Goal: Task Accomplishment & Management: Use online tool/utility

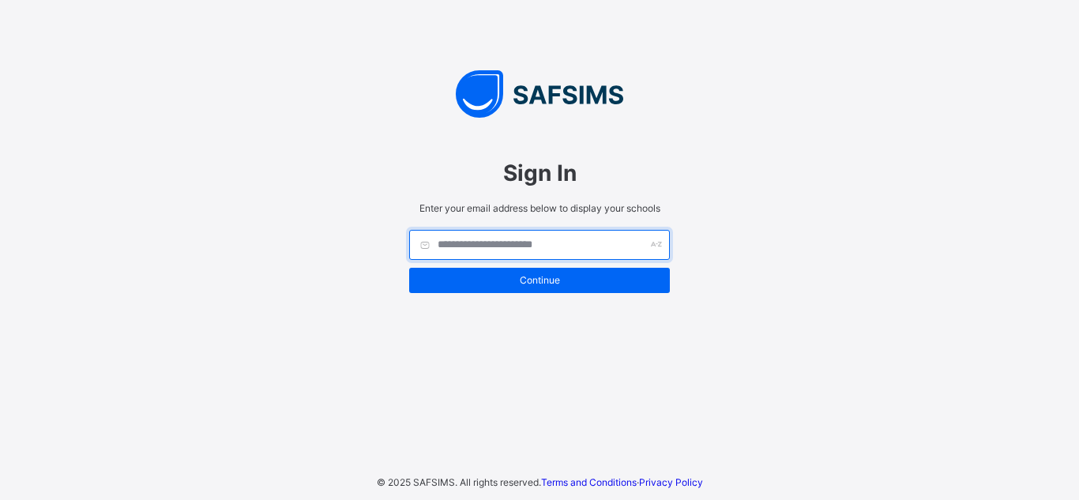
click at [530, 246] on input "text" at bounding box center [539, 245] width 261 height 30
type input "**********"
click at [529, 246] on input "text" at bounding box center [539, 245] width 261 height 30
type input "**********"
click at [422, 245] on input "text" at bounding box center [539, 245] width 261 height 30
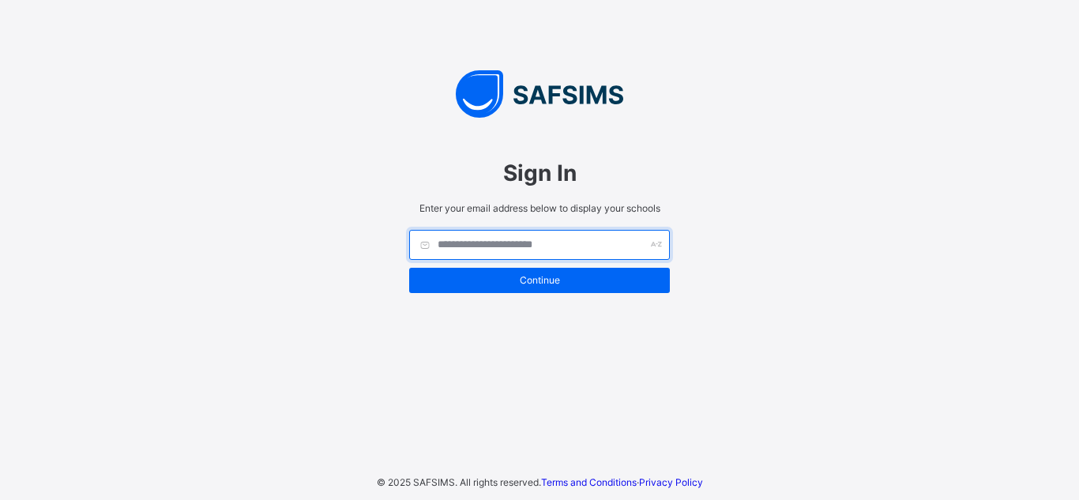
type input "**********"
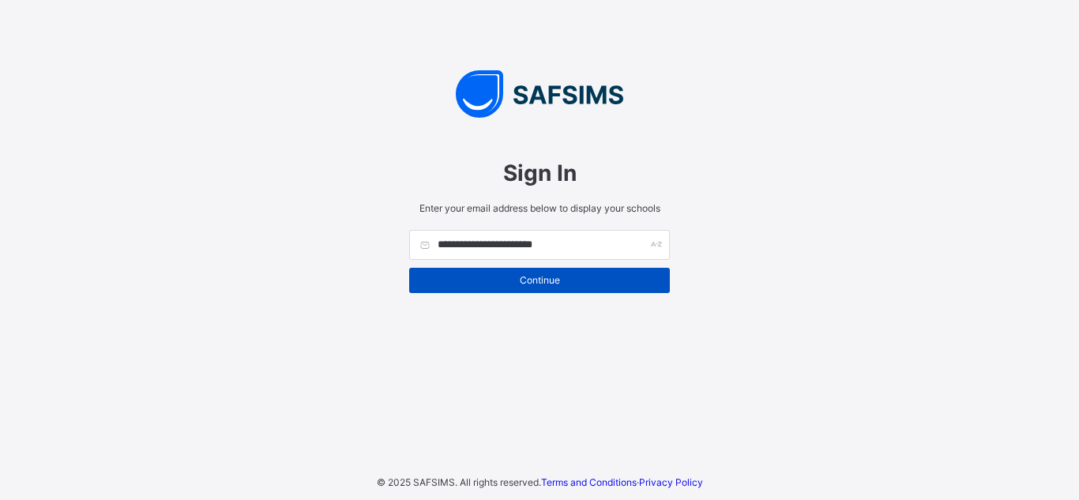
click at [533, 289] on div "Continue" at bounding box center [539, 280] width 261 height 25
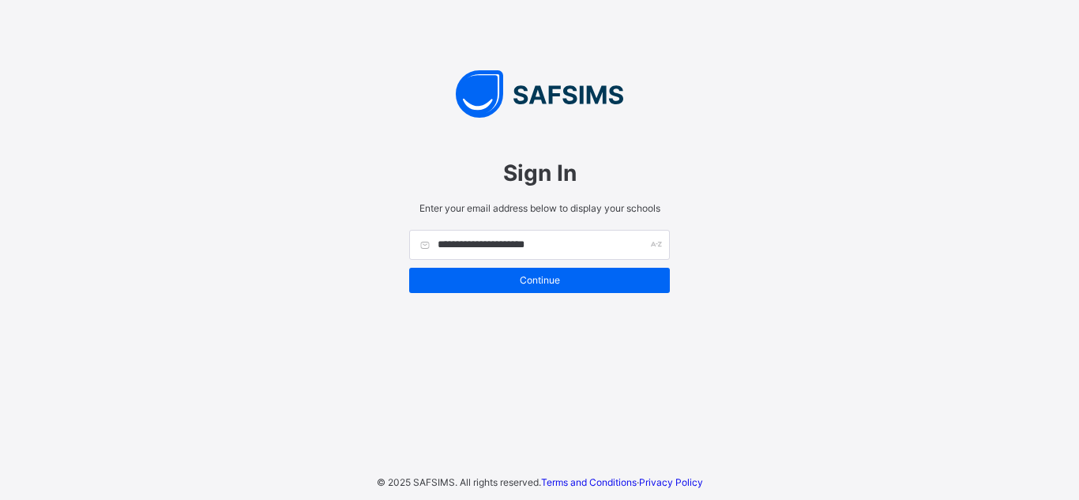
type input "**********"
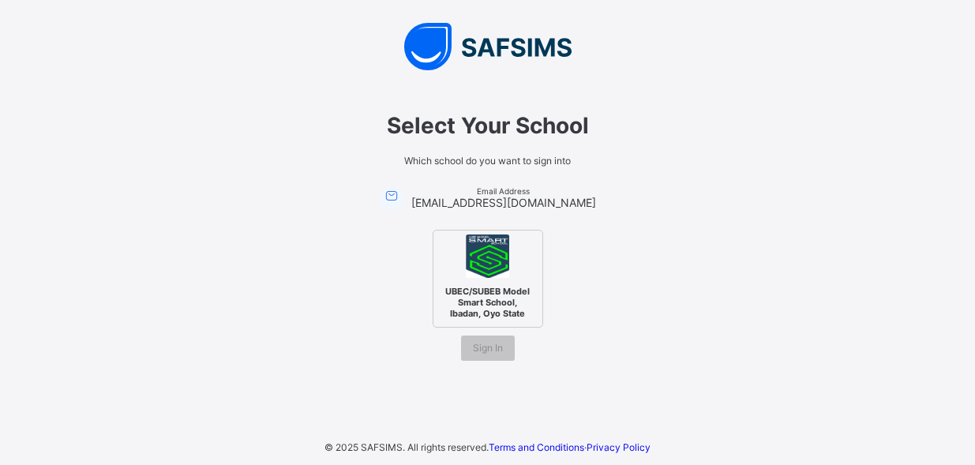
click at [487, 285] on span "UBEC/SUBEB Model Smart School, Ibadan, Oyo State" at bounding box center [488, 302] width 96 height 41
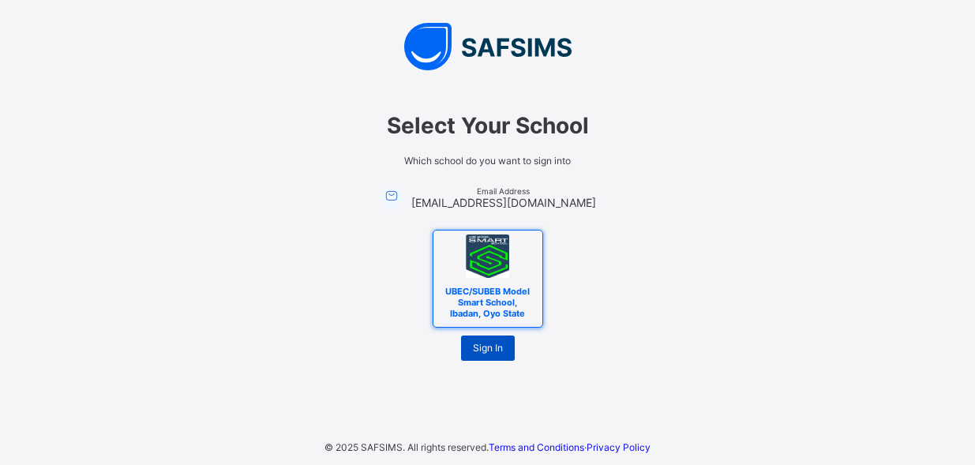
click at [493, 351] on span "Sign In" at bounding box center [488, 348] width 30 height 12
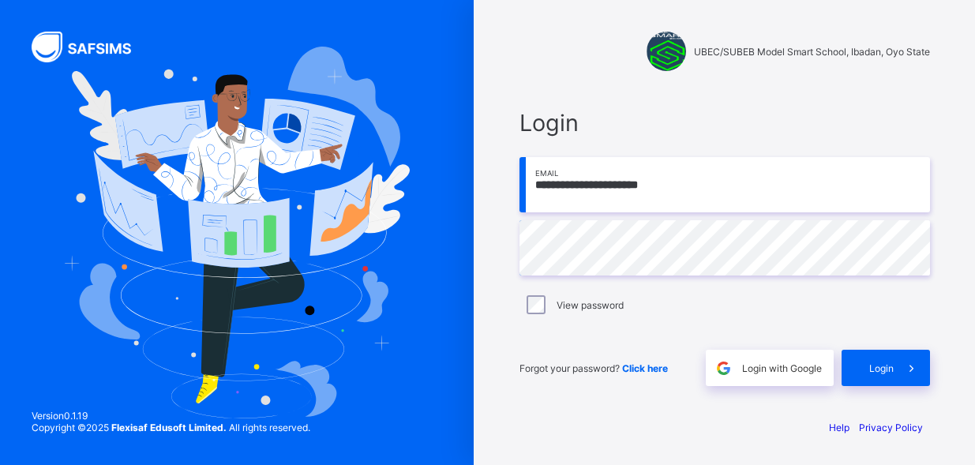
type input "**********"
click at [901, 372] on span at bounding box center [912, 368] width 36 height 36
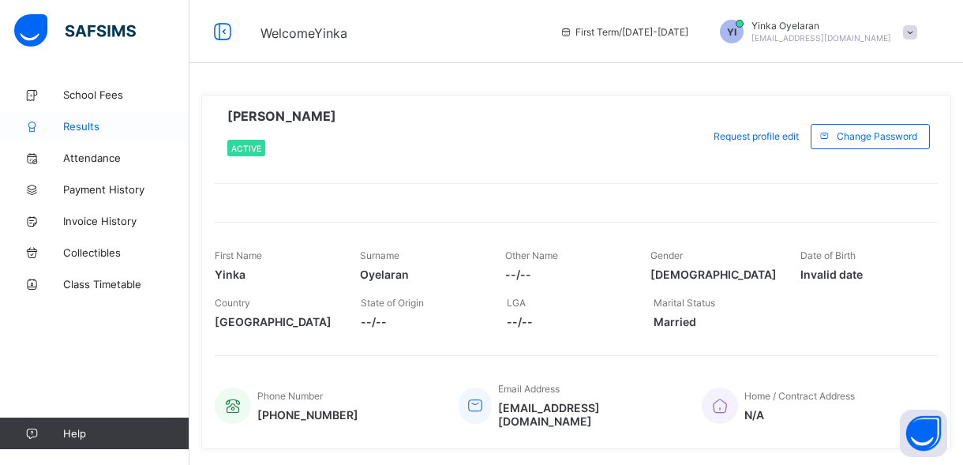
click at [79, 118] on link "Results" at bounding box center [94, 127] width 189 height 32
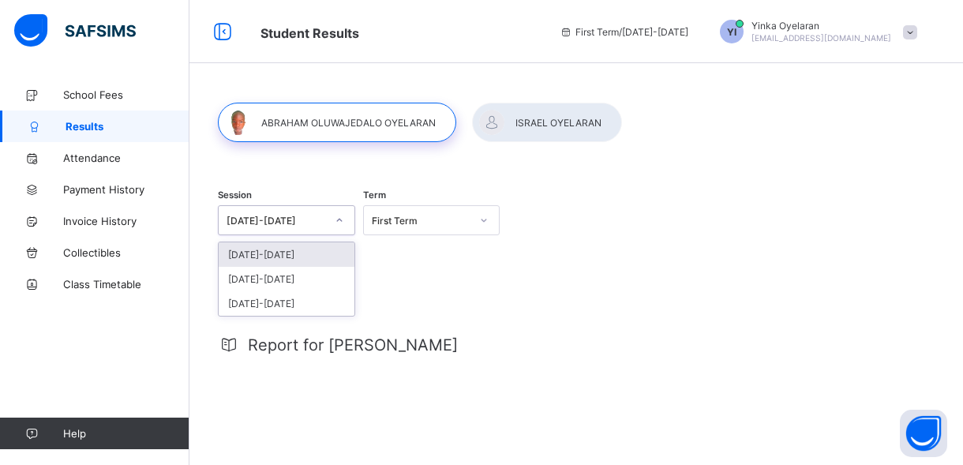
click at [347, 217] on div at bounding box center [339, 220] width 27 height 25
click at [305, 276] on div "[DATE]-[DATE]" at bounding box center [287, 279] width 136 height 24
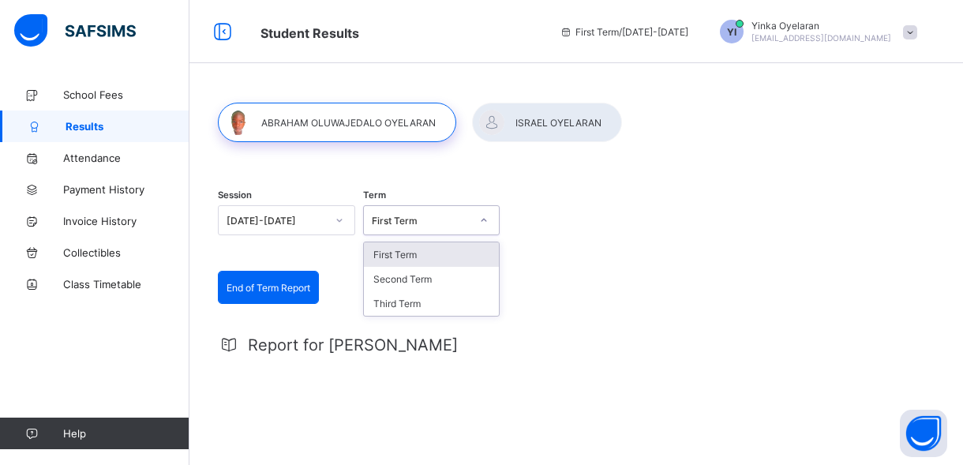
click at [445, 220] on div "First Term" at bounding box center [421, 221] width 99 height 12
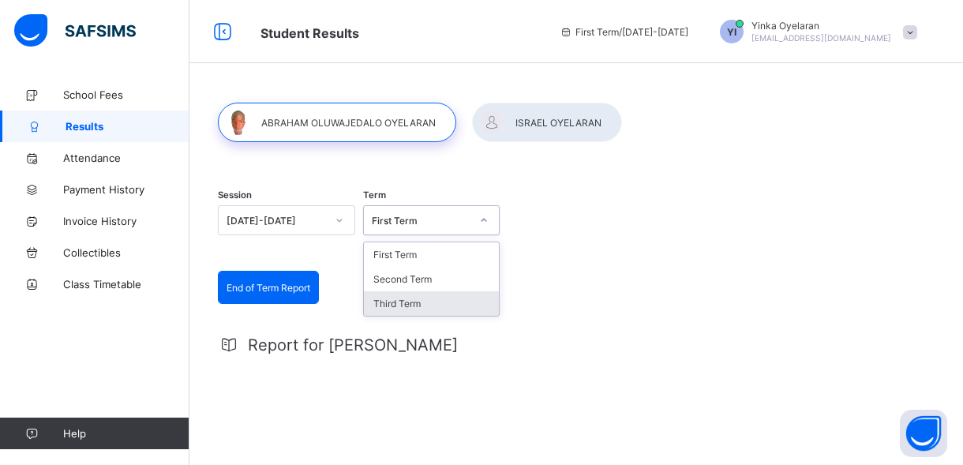
click at [417, 303] on div "Third Term" at bounding box center [432, 303] width 136 height 24
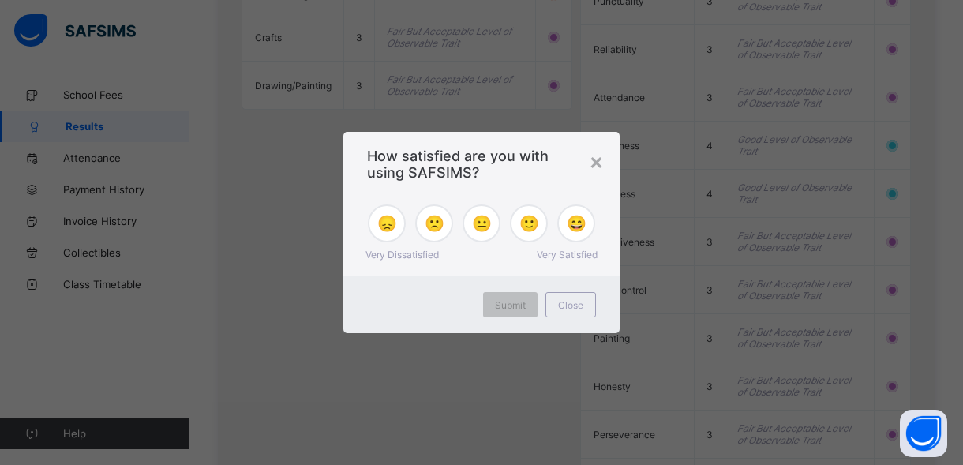
scroll to position [1770, 0]
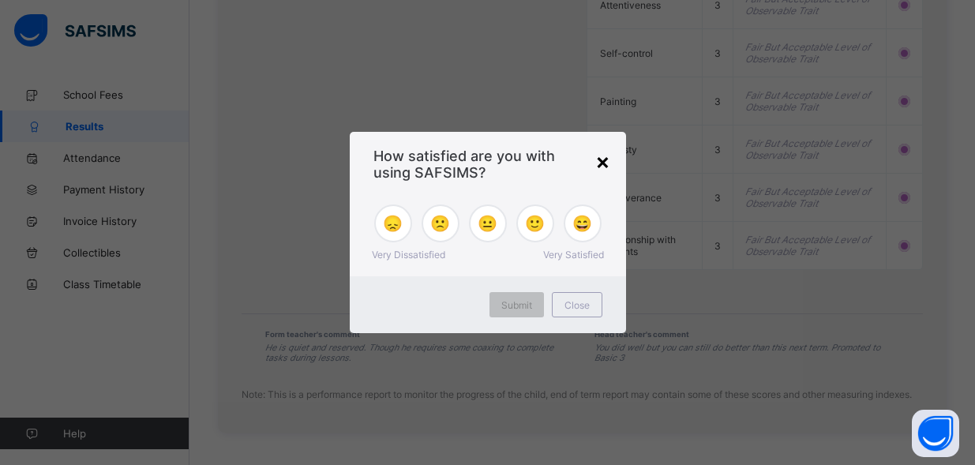
click at [607, 163] on div "×" at bounding box center [602, 161] width 15 height 27
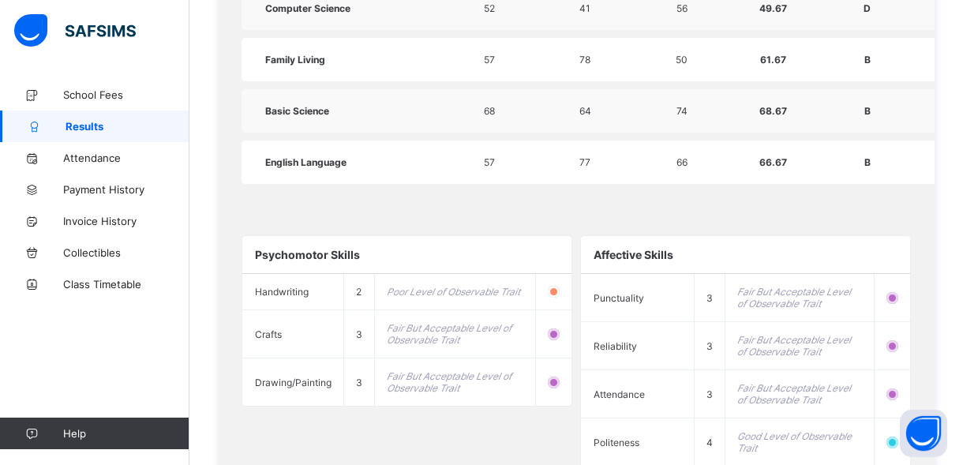
scroll to position [1212, 0]
click at [853, 205] on div "Student ABRAHAM OLUWAJEDALO OYELARAN Report Primary Three (A) Session 2024-2025…" at bounding box center [576, 159] width 717 height 1642
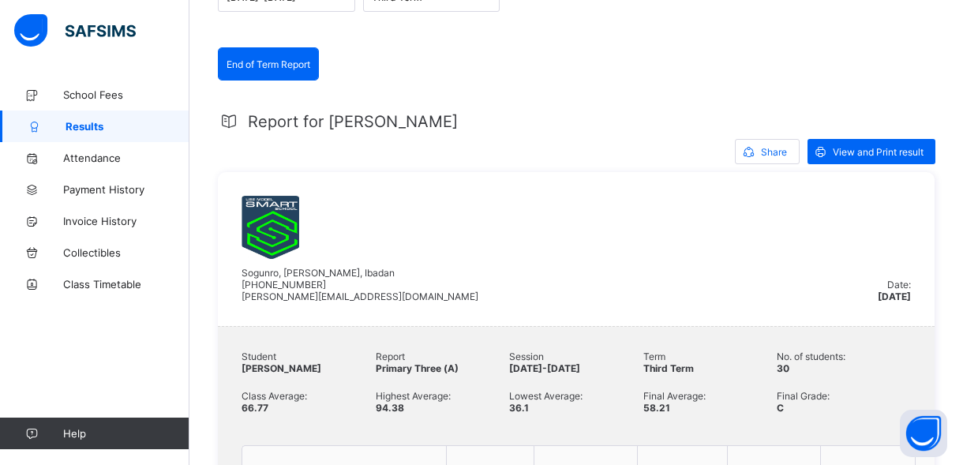
scroll to position [216, 0]
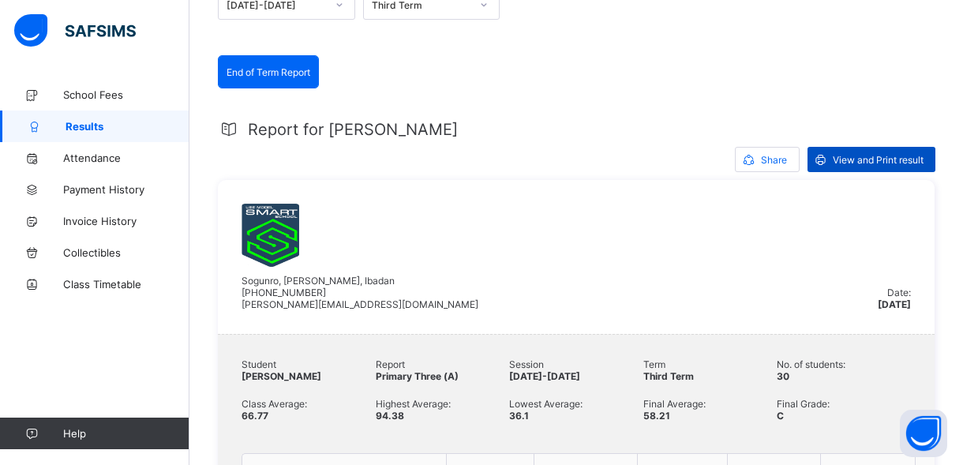
click at [851, 160] on span "View and Print result" at bounding box center [878, 160] width 91 height 12
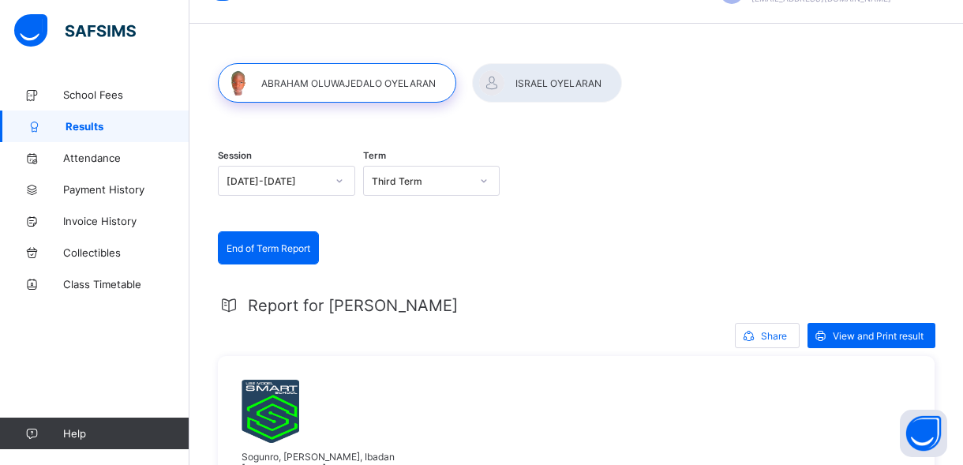
scroll to position [0, 0]
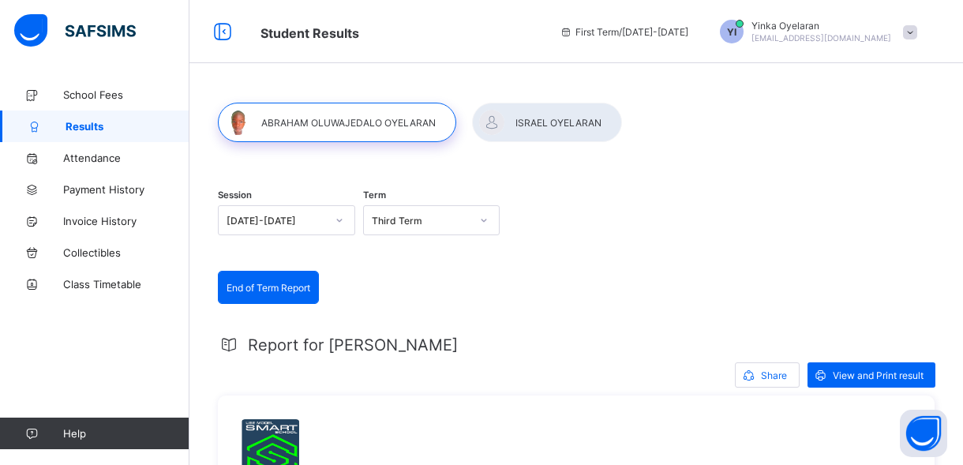
click at [553, 118] on div at bounding box center [547, 122] width 150 height 39
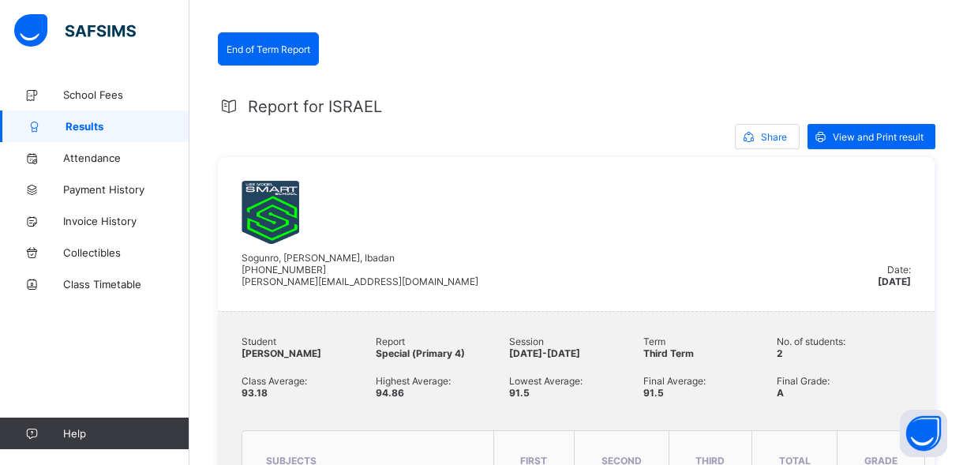
scroll to position [160, 0]
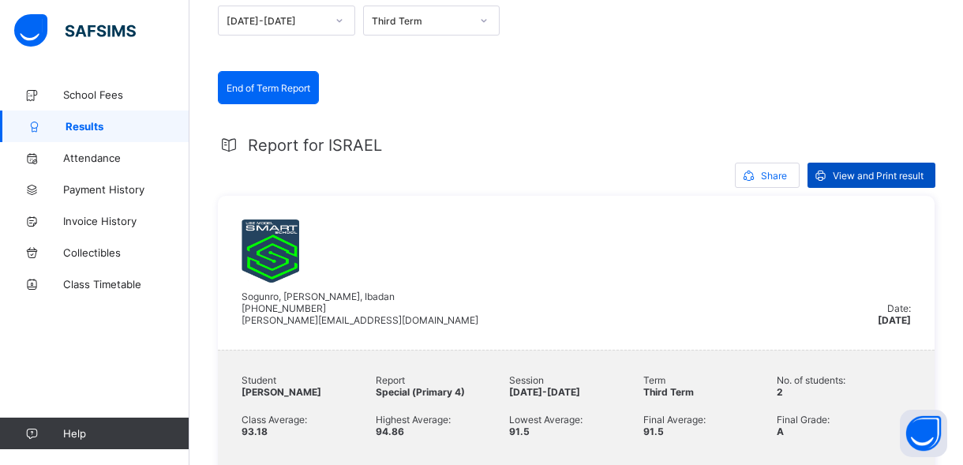
click at [861, 188] on div "View and Print result" at bounding box center [872, 175] width 128 height 25
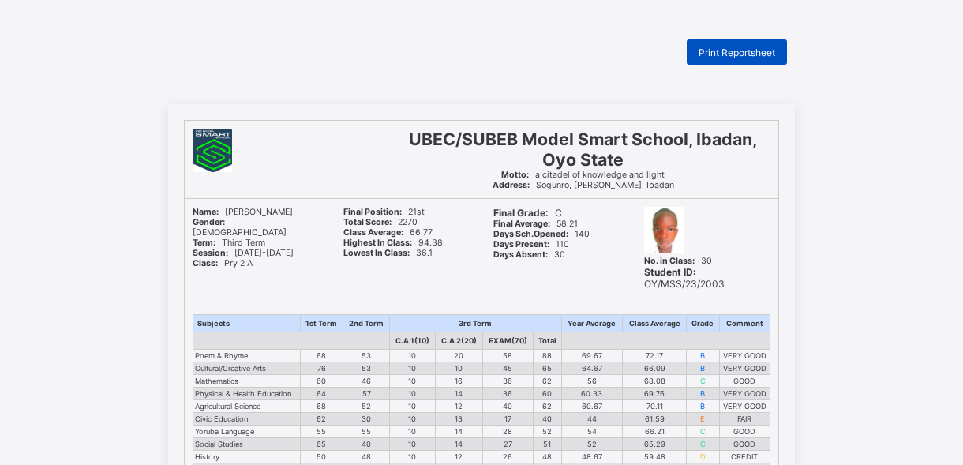
click at [750, 51] on span "Print Reportsheet" at bounding box center [737, 53] width 77 height 12
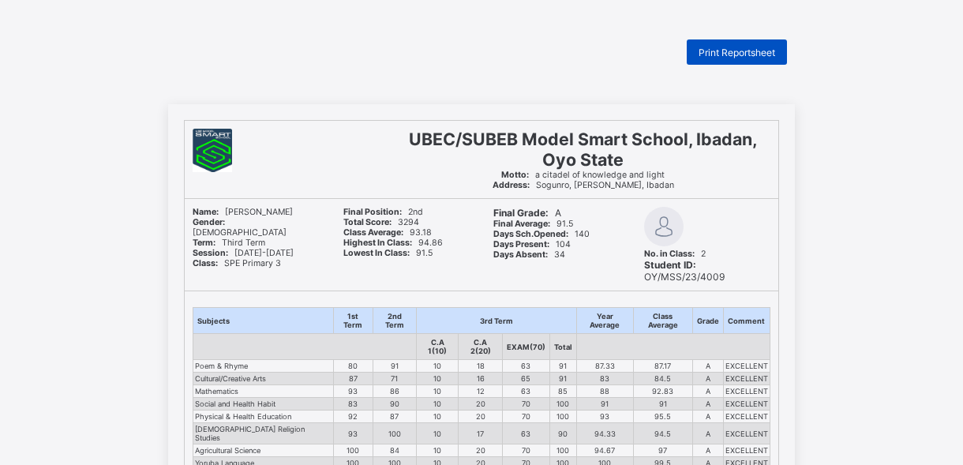
click at [762, 43] on div "Print Reportsheet" at bounding box center [737, 51] width 100 height 25
drag, startPoint x: 827, startPoint y: 279, endPoint x: 417, endPoint y: 5, distance: 494.0
